Goal: Task Accomplishment & Management: Manage account settings

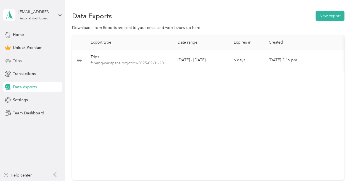
click at [21, 59] on span "Trips" at bounding box center [17, 61] width 9 height 6
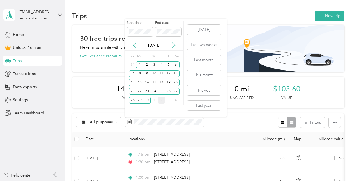
click at [174, 45] on icon at bounding box center [174, 45] width 6 height 6
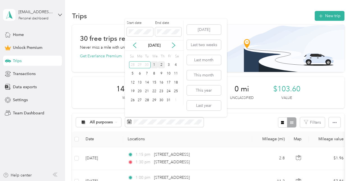
click at [155, 66] on div "1" at bounding box center [154, 64] width 7 height 7
click at [169, 103] on div "31" at bounding box center [168, 99] width 7 height 7
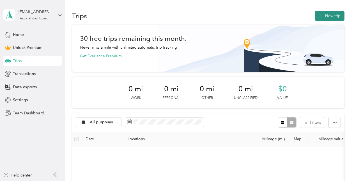
click at [320, 18] on icon "button" at bounding box center [320, 16] width 6 height 6
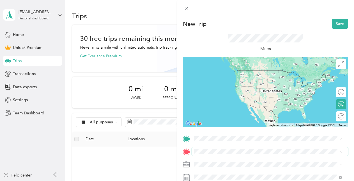
click at [222, 180] on div "New Trip Save This trip cannot be edited because it is either under review, app…" at bounding box center [175, 181] width 351 height 0
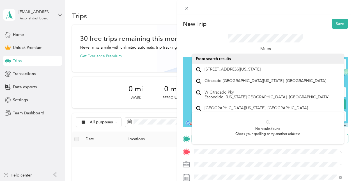
click at [221, 180] on div "New Trip Save This trip cannot be edited because it is either under review, app…" at bounding box center [175, 181] width 351 height 0
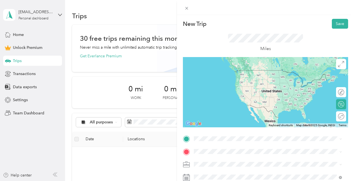
click at [226, 71] on span "[STREET_ADDRESS][US_STATE]" at bounding box center [232, 68] width 56 height 5
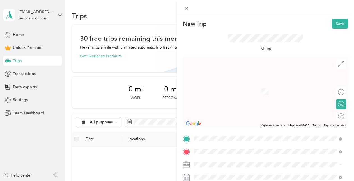
click at [225, 112] on li "[STREET_ADDRESS][US_STATE]" at bounding box center [268, 105] width 152 height 11
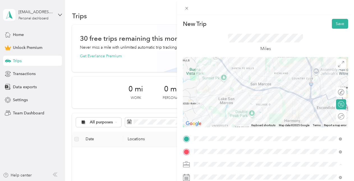
click at [212, 87] on ol "Work Personal Physician Insurance Other Charity Medical Moving Commute" at bounding box center [268, 119] width 152 height 78
click at [203, 84] on span "Work" at bounding box center [201, 85] width 10 height 5
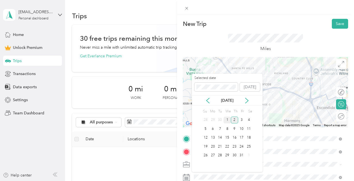
click at [226, 120] on div "1" at bounding box center [226, 119] width 7 height 7
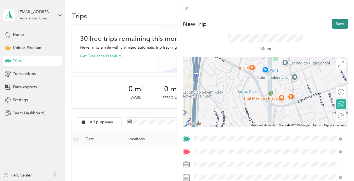
click at [340, 22] on button "Save" at bounding box center [340, 24] width 16 height 10
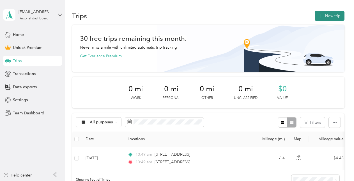
click at [336, 14] on button "New trip" at bounding box center [329, 16] width 30 height 10
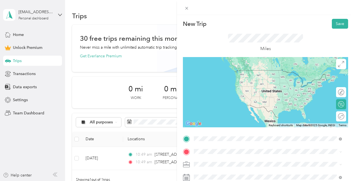
click at [210, 97] on li "[STREET_ADDRESS][US_STATE]" at bounding box center [268, 93] width 152 height 11
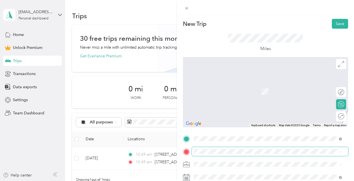
click at [204, 148] on span at bounding box center [270, 151] width 156 height 9
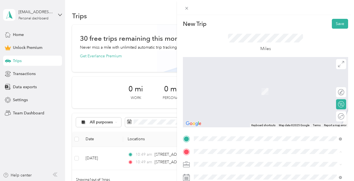
click at [219, 85] on span "[STREET_ADDRESS][US_STATE]" at bounding box center [232, 82] width 56 height 5
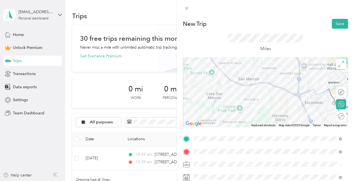
click at [300, 92] on div at bounding box center [265, 92] width 165 height 70
click at [299, 103] on div at bounding box center [265, 92] width 165 height 70
click at [297, 94] on div at bounding box center [265, 92] width 165 height 70
click at [301, 103] on div at bounding box center [265, 92] width 165 height 70
click at [300, 105] on div at bounding box center [265, 92] width 165 height 70
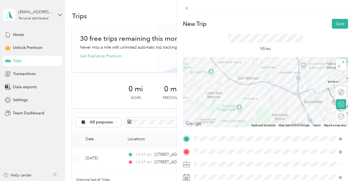
click at [306, 91] on div at bounding box center [265, 92] width 165 height 70
click at [204, 84] on span "Work" at bounding box center [201, 82] width 10 height 5
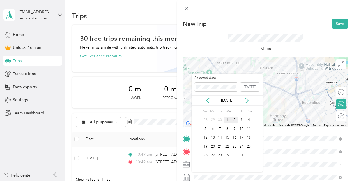
click at [228, 119] on div "1" at bounding box center [226, 119] width 7 height 7
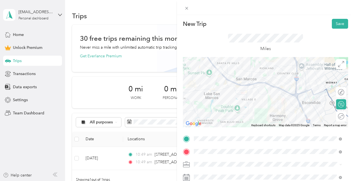
click at [308, 52] on div "Miles" at bounding box center [265, 43] width 165 height 28
click at [332, 22] on button "Save" at bounding box center [340, 24] width 16 height 10
